Goal: Transaction & Acquisition: Book appointment/travel/reservation

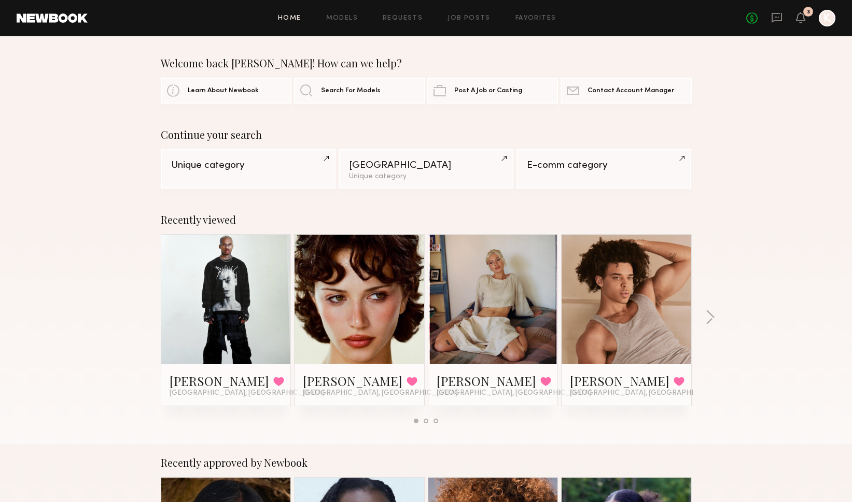
click at [395, 337] on div at bounding box center [359, 300] width 130 height 130
click at [339, 280] on link at bounding box center [359, 300] width 63 height 130
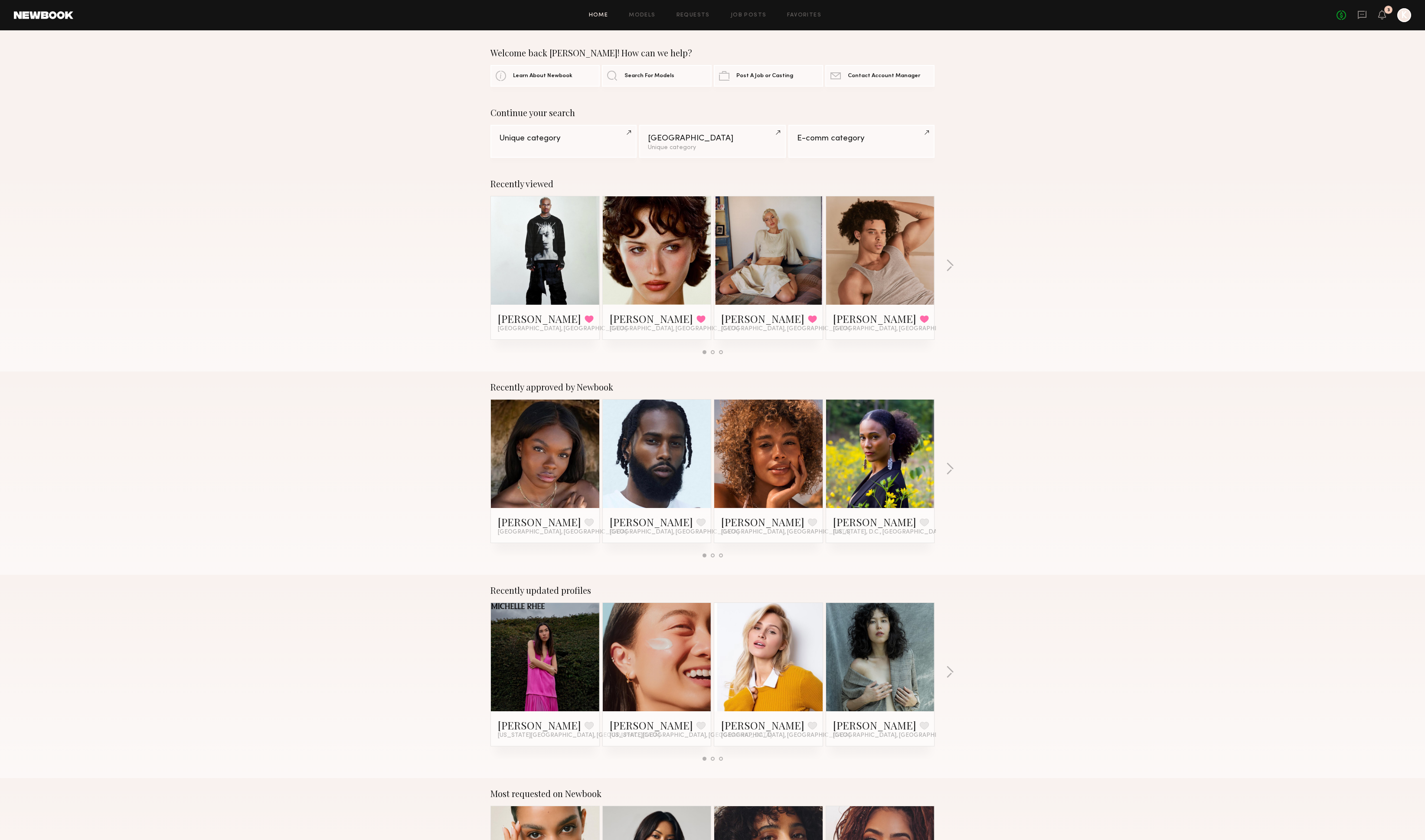
click at [549, 249] on link at bounding box center [544, 251] width 53 height 109
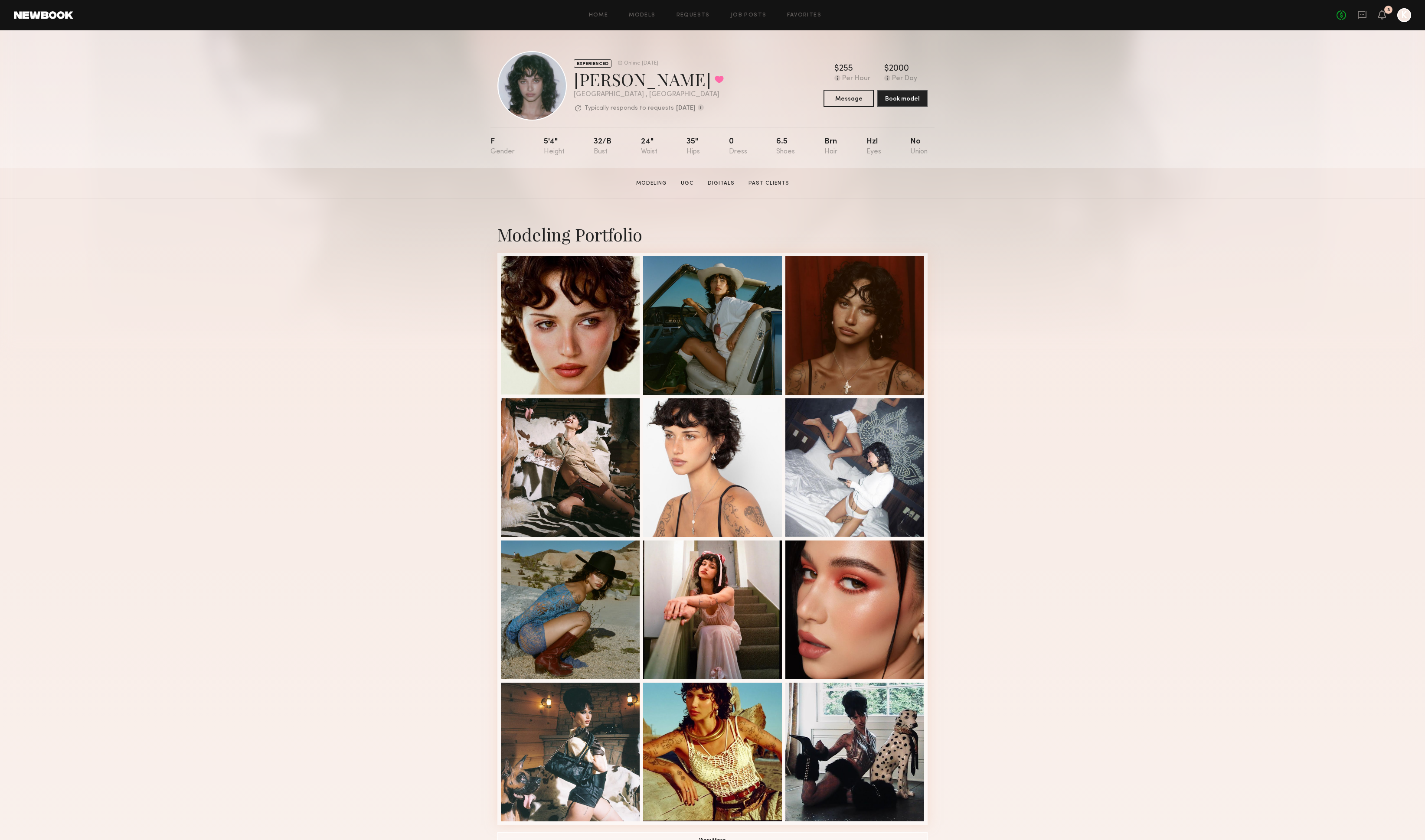
drag, startPoint x: 140, startPoint y: 119, endPoint x: 67, endPoint y: 53, distance: 98.4
click at [132, 115] on div "EXPERIENCED Online [DATE] [PERSON_NAME] Favorited [GEOGRAPHIC_DATA] , [GEOGRAPH…" at bounding box center [712, 99] width 1425 height 137
